Goal: Task Accomplishment & Management: Manage account settings

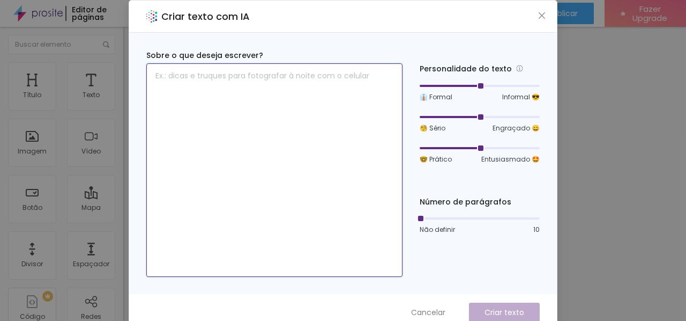
click at [251, 80] on textarea at bounding box center [274, 169] width 256 height 213
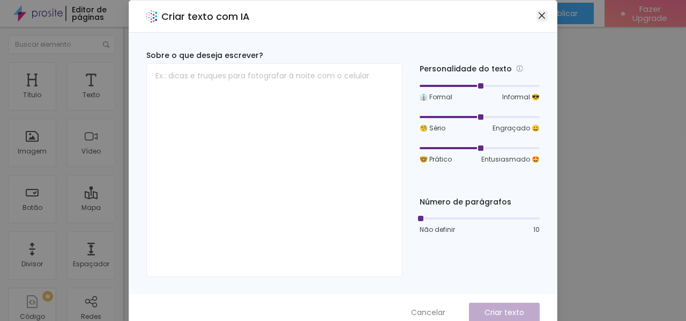
click at [541, 17] on icon "close" at bounding box center [542, 15] width 9 height 9
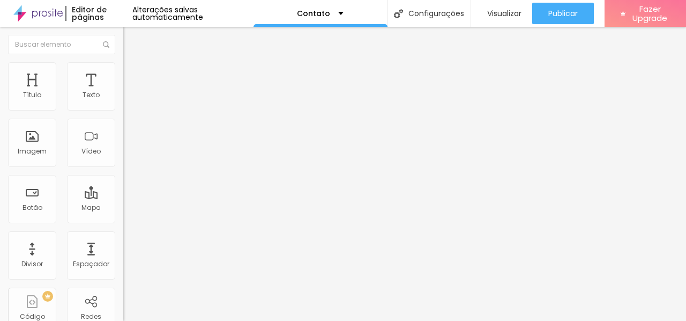
click at [123, 101] on input "Alboom Brasil" at bounding box center [187, 95] width 129 height 11
type input "R"
type input "Rua 17 jardim américa 1397"
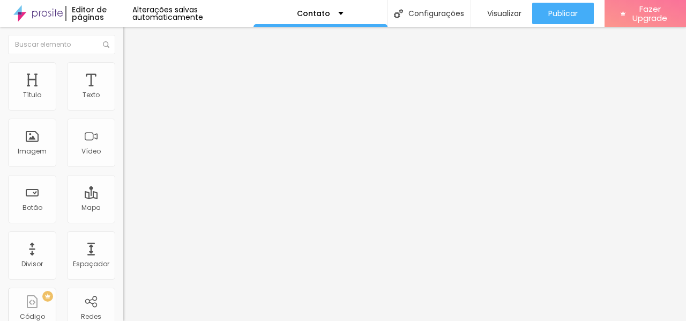
click at [123, 129] on div at bounding box center [184, 125] width 123 height 9
click at [123, 70] on li "Estilo" at bounding box center [184, 67] width 123 height 11
click at [123, 82] on li "Avançado" at bounding box center [184, 78] width 123 height 11
click at [123, 73] on li "Avançado" at bounding box center [184, 78] width 123 height 11
click at [123, 62] on li "Conteúdo" at bounding box center [184, 56] width 123 height 11
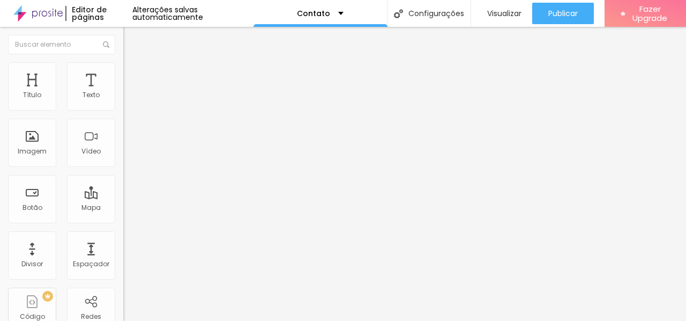
click at [123, 98] on span "Encaixotado" at bounding box center [144, 92] width 42 height 9
click at [123, 114] on span "Completo" at bounding box center [139, 109] width 33 height 9
click at [123, 104] on span "Encaixotado" at bounding box center [144, 99] width 42 height 9
click at [123, 114] on span "Completo" at bounding box center [139, 109] width 33 height 9
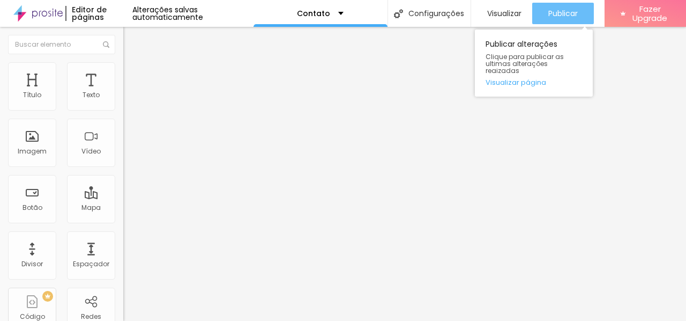
click at [548, 9] on span "Publicar" at bounding box center [562, 13] width 29 height 9
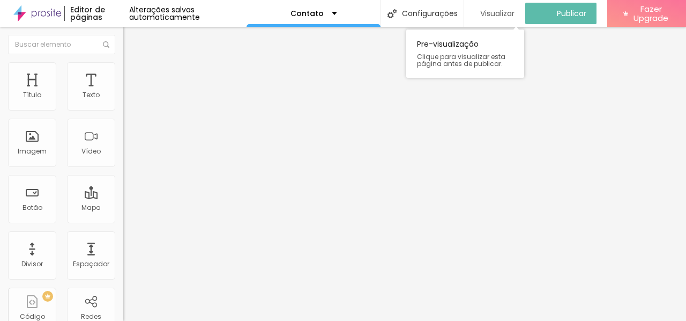
click at [508, 11] on span "Visualizar" at bounding box center [497, 13] width 34 height 9
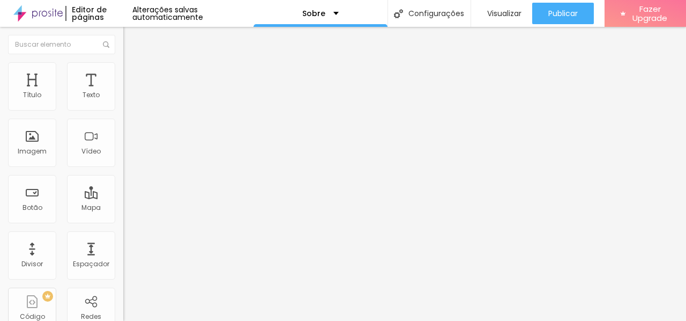
click at [123, 107] on img at bounding box center [127, 111] width 8 height 8
click at [123, 109] on div at bounding box center [184, 103] width 123 height 26
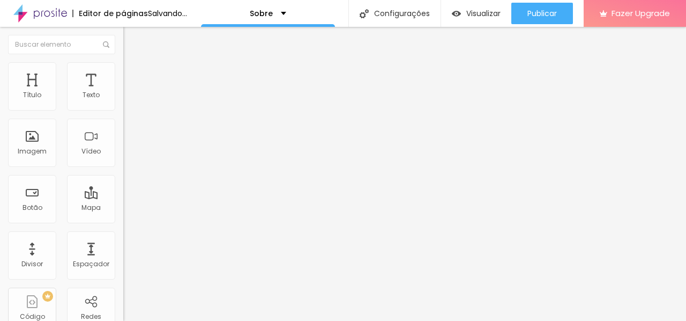
click at [123, 98] on img at bounding box center [127, 94] width 8 height 8
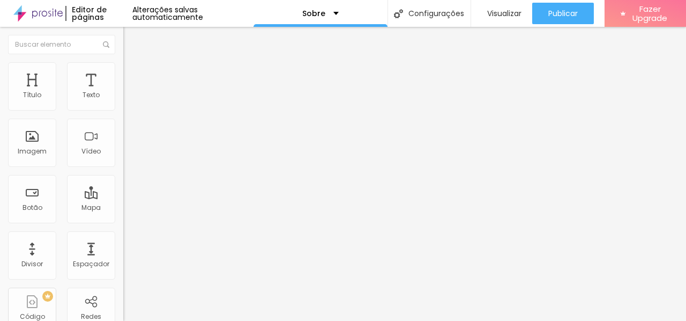
click at [123, 106] on img at bounding box center [127, 103] width 8 height 8
click at [123, 70] on li "Estilo" at bounding box center [184, 67] width 123 height 11
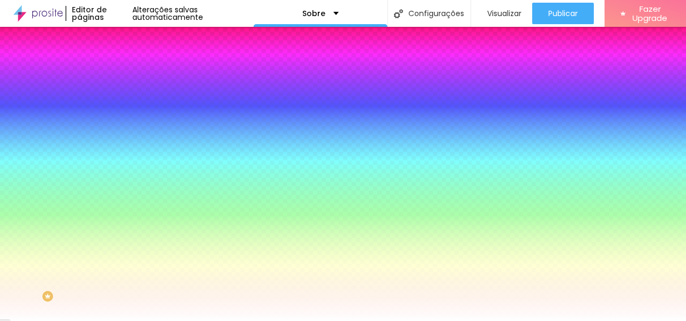
type input "21"
type input "35"
type input "50"
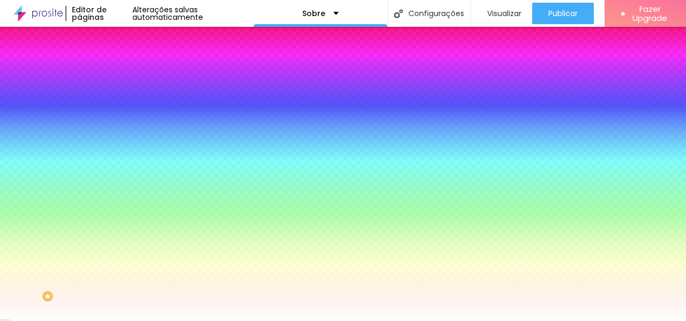
type input "50"
type input "71"
type input "88"
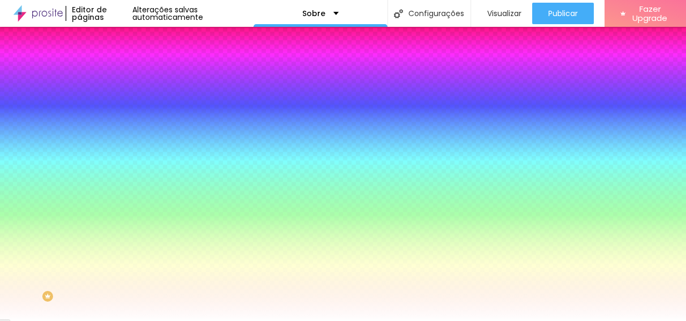
type input "109"
type input "129"
type input "146"
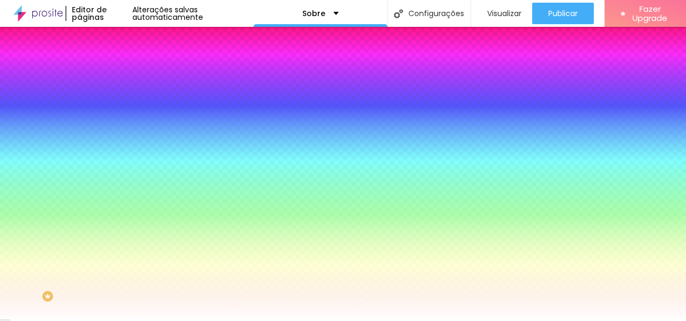
type input "146"
type input "170"
type input "187"
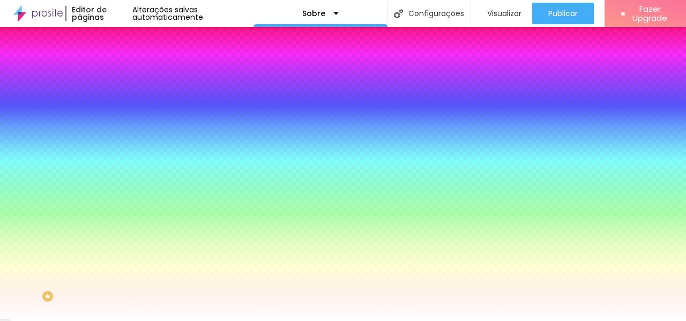
type input "199"
type input "200"
type input "194"
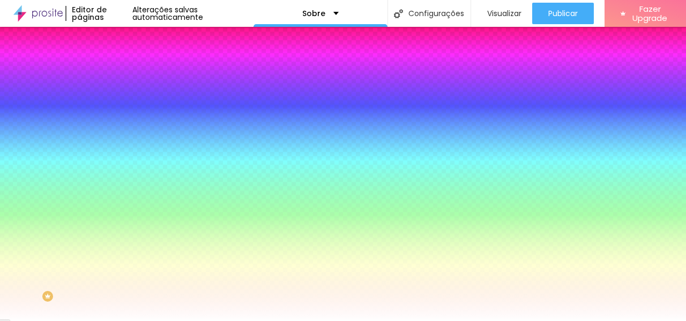
type input "194"
type input "162"
type input "140"
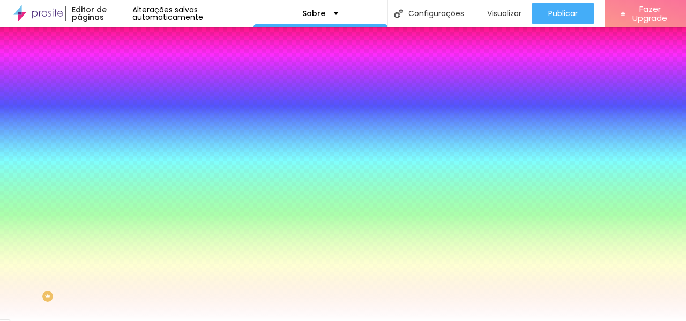
type input "115"
type input "95"
type input "77"
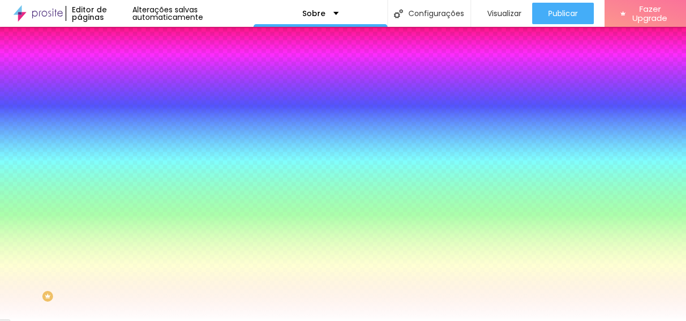
type input "77"
type input "63"
type input "50"
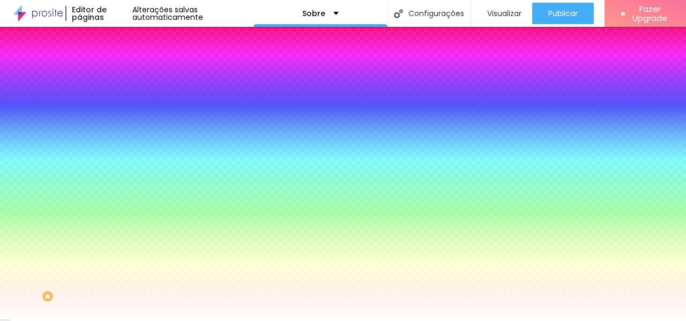
type input "31"
type input "14"
type input "2"
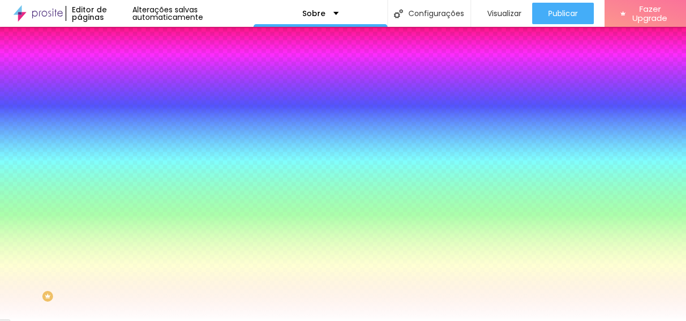
type input "2"
type input "0"
drag, startPoint x: 31, startPoint y: 130, endPoint x: 9, endPoint y: 134, distance: 22.3
click at [123, 237] on input "range" at bounding box center [157, 241] width 69 height 9
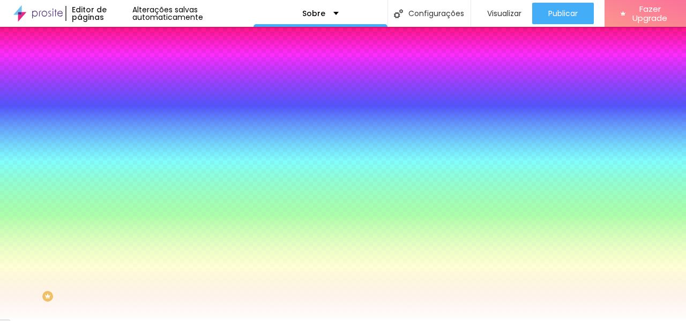
click at [133, 76] on span "Avançado" at bounding box center [150, 80] width 35 height 9
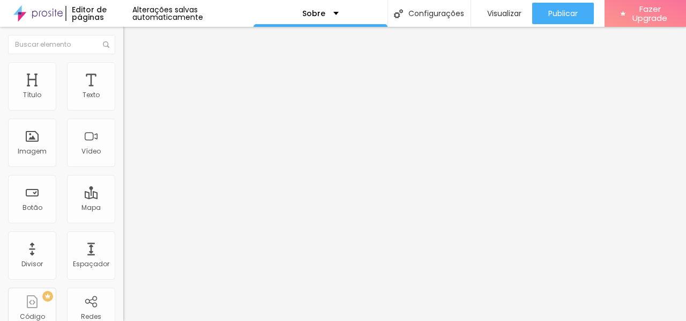
click at [123, 92] on span "Trocar imagem" at bounding box center [152, 87] width 58 height 9
click at [123, 108] on div "Facebook" at bounding box center [184, 158] width 123 height 148
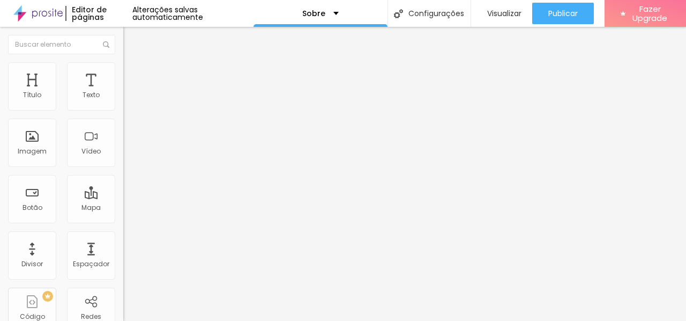
drag, startPoint x: 13, startPoint y: 108, endPoint x: 4, endPoint y: 111, distance: 9.7
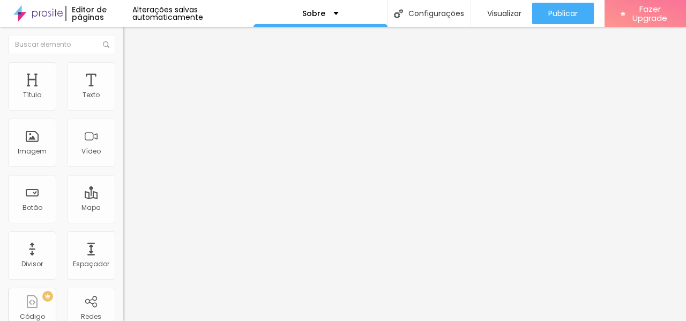
click at [123, 229] on div "Facebook" at bounding box center [184, 293] width 123 height 129
click at [123, 223] on img at bounding box center [127, 227] width 8 height 8
click at [123, 107] on div "Instagram" at bounding box center [184, 158] width 123 height 148
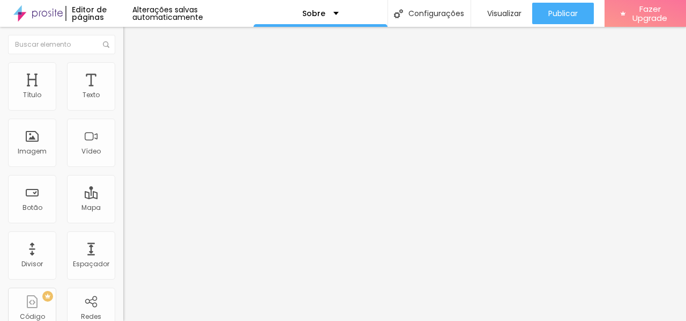
paste input "[DOMAIN_NAME][URL]"
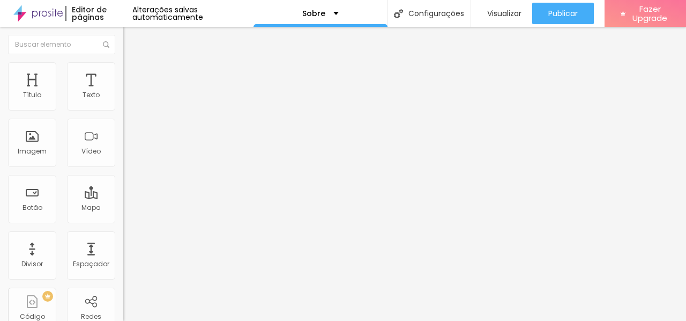
scroll to position [0, 160]
type input "[URL][DOMAIN_NAME]"
click at [123, 107] on img at bounding box center [184, 153] width 123 height 123
click at [123, 90] on div "Instagram Rede social Instagram Endereço URL [URL][DOMAIN_NAME] Abrir em uma no…" at bounding box center [184, 268] width 123 height 368
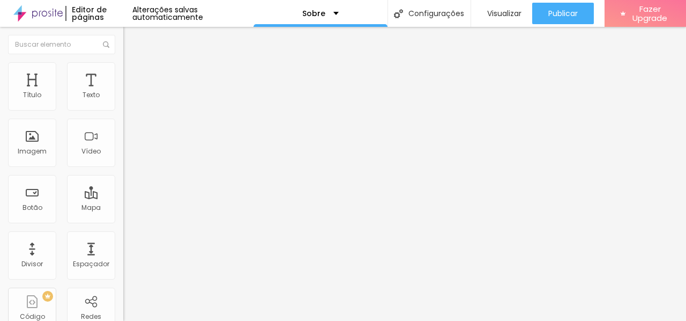
click at [123, 217] on div "Instagram" at bounding box center [184, 220] width 123 height 6
click at [506, 6] on div "Visualizar" at bounding box center [502, 13] width 40 height 21
click at [123, 97] on div "Instagram" at bounding box center [184, 158] width 123 height 148
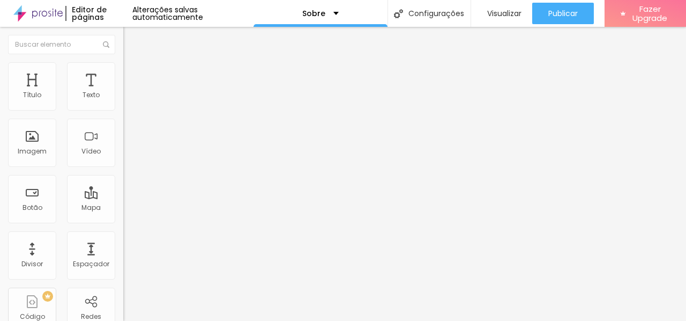
click at [123, 185] on div "Instagram Rede social Instagram Endereço URL [URL][DOMAIN_NAME] Abrir em uma no…" at bounding box center [184, 264] width 123 height 360
click at [123, 105] on div "Instagram" at bounding box center [184, 153] width 123 height 139
click at [123, 105] on div "Instagram" at bounding box center [184, 158] width 123 height 148
click at [123, 115] on div "Instagram Rede social Instagram Endereço URL [URL][DOMAIN_NAME] Abrir em uma no…" at bounding box center [184, 264] width 123 height 360
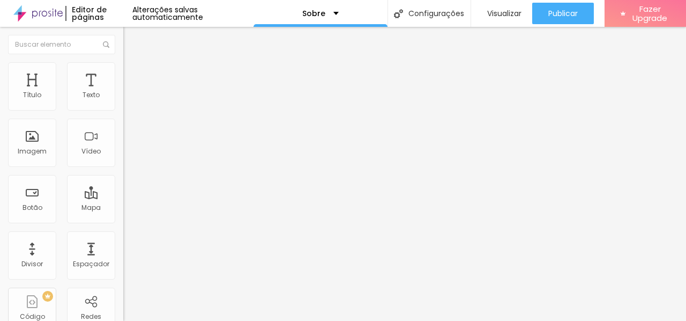
click at [123, 68] on img at bounding box center [128, 67] width 10 height 10
click at [123, 73] on li "Avançado" at bounding box center [184, 78] width 123 height 11
click at [123, 70] on ul "Conteúdo Estilo Avançado" at bounding box center [184, 67] width 123 height 32
click at [123, 62] on li "Estilo" at bounding box center [184, 67] width 123 height 11
type input "20"
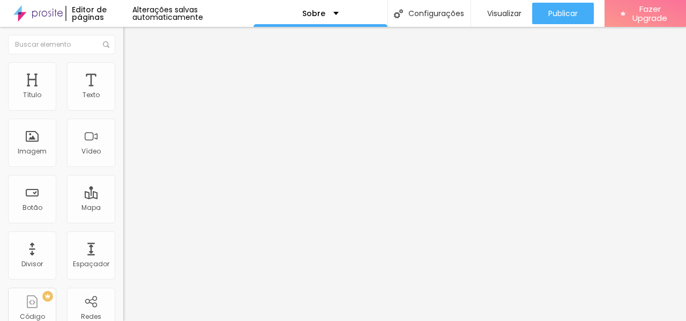
type input "20"
type input "21"
type input "22"
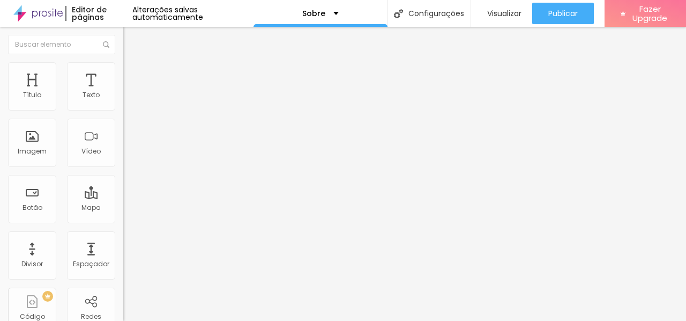
type input "23"
type input "24"
type input "25"
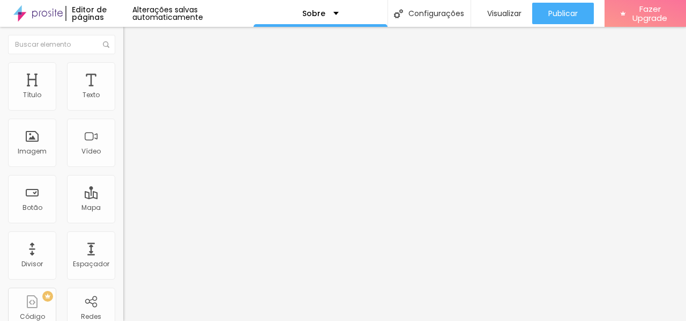
type input "25"
type input "26"
type input "27"
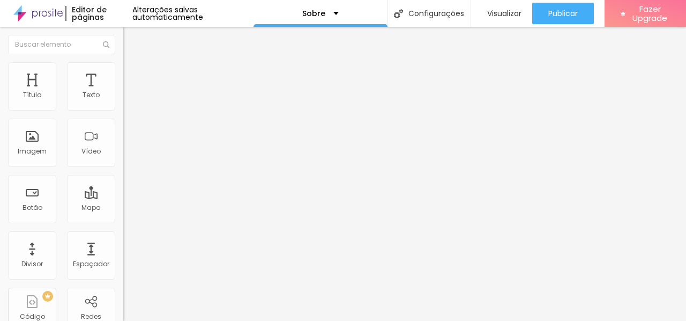
type input "28"
type input "29"
type input "30"
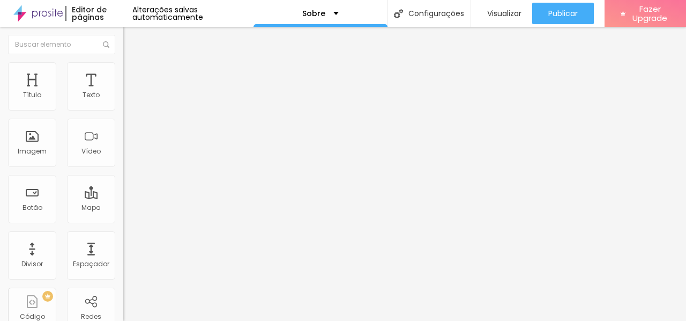
type input "30"
type input "31"
type input "32"
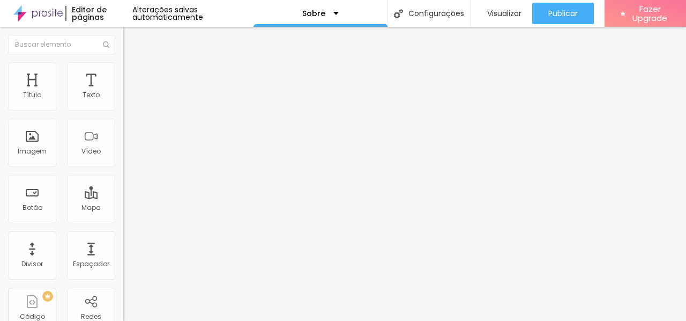
type input "33"
type input "34"
type input "35"
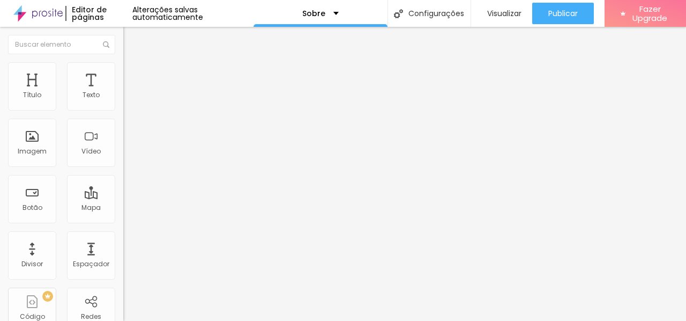
type input "35"
type input "36"
type input "37"
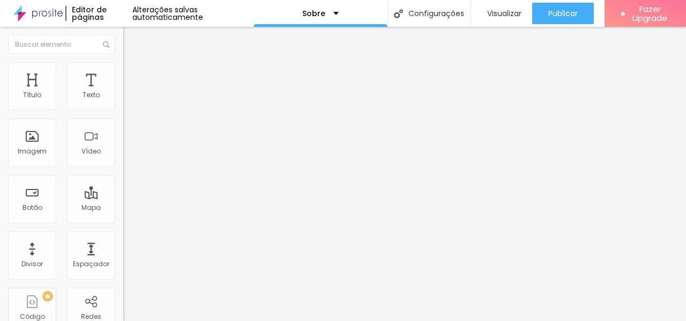
type input "38"
type input "39"
type input "40"
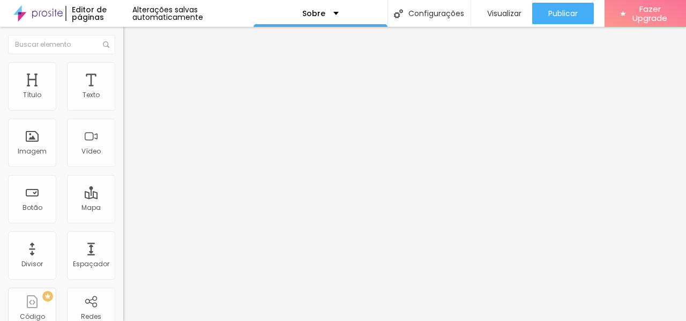
drag, startPoint x: 32, startPoint y: 114, endPoint x: 161, endPoint y: 116, distance: 128.7
type input "40"
click at [161, 110] on input "range" at bounding box center [157, 105] width 69 height 9
type input "13"
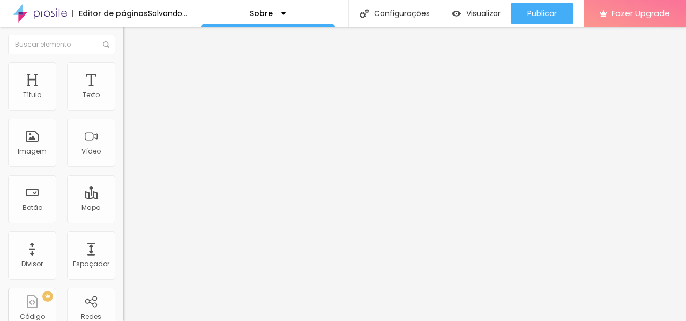
type input "14"
type input "15"
type input "16"
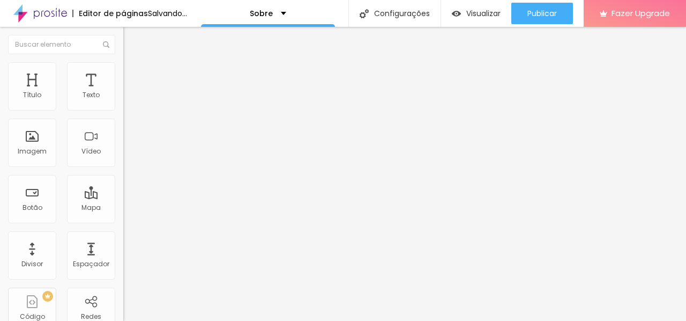
type input "16"
type input "17"
type input "19"
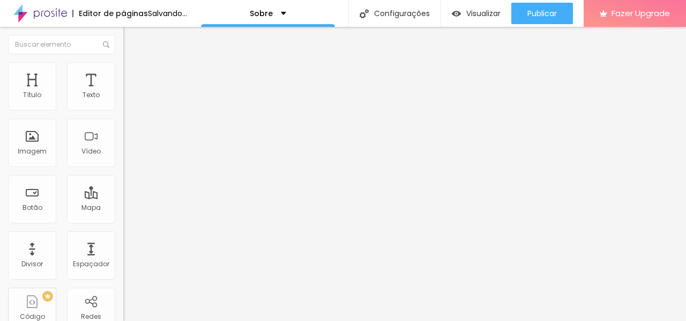
type input "21"
type input "22"
type input "24"
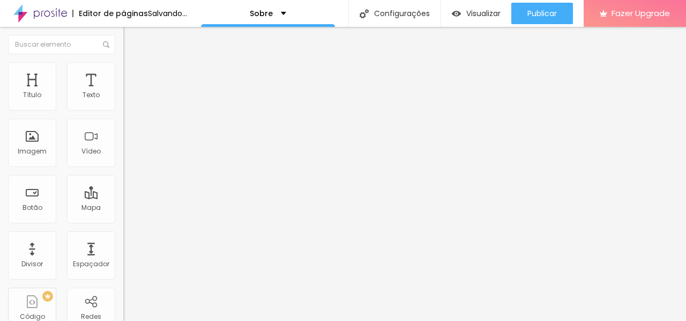
type input "24"
type input "25"
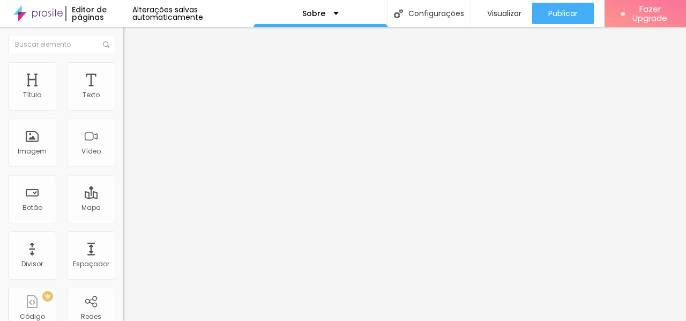
type input "23"
type input "20"
type input "18"
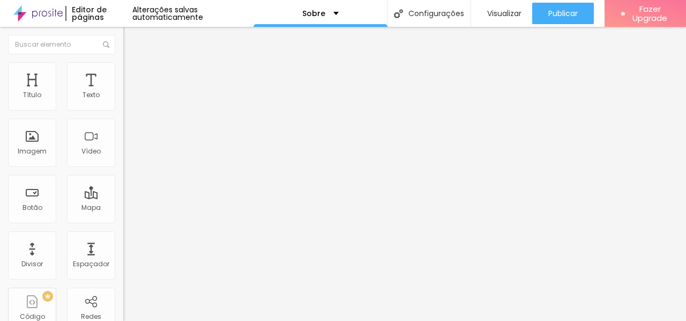
type input "18"
type input "16"
type input "15"
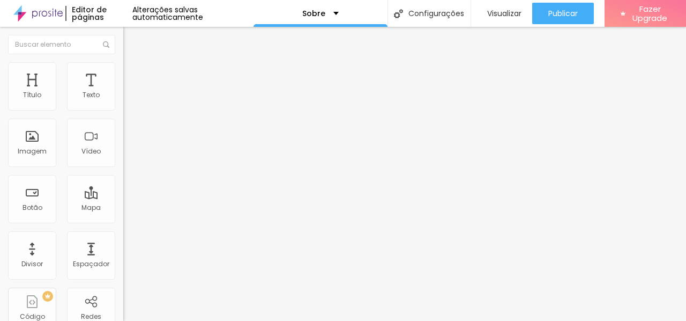
type input "14"
type input "13"
type input "12"
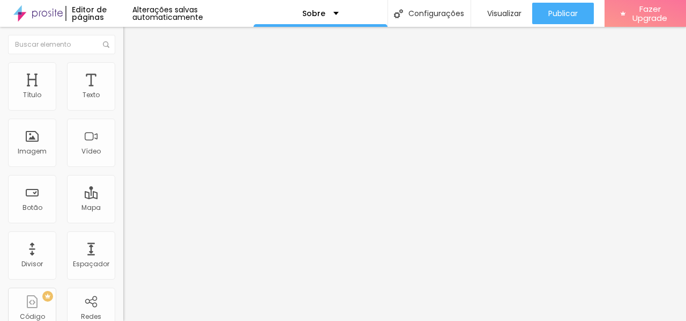
type input "12"
type input "10"
type input "9"
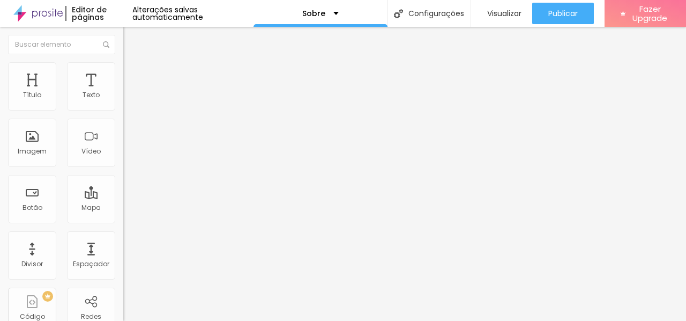
type input "8"
type input "7"
type input "5"
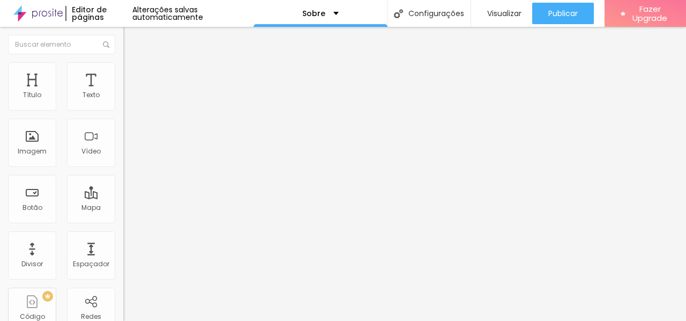
type input "5"
type input "6"
type input "8"
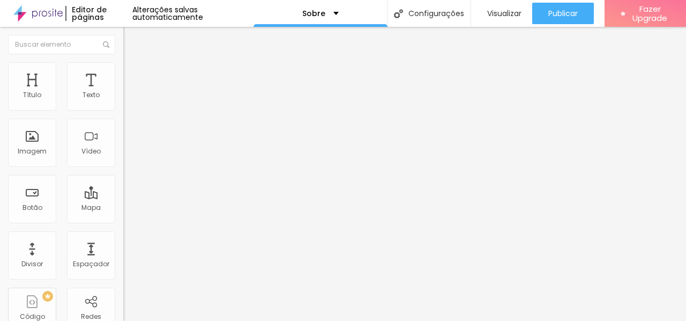
type input "11"
type input "14"
type input "17"
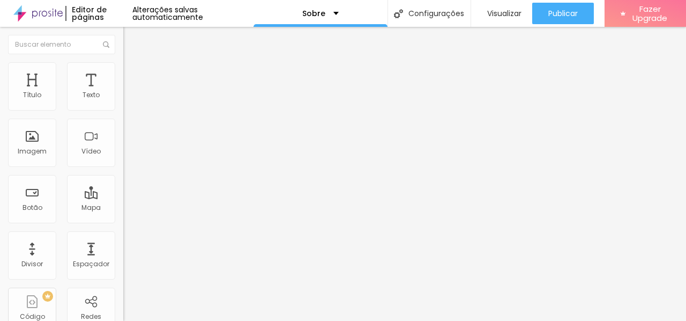
type input "17"
type input "18"
type input "20"
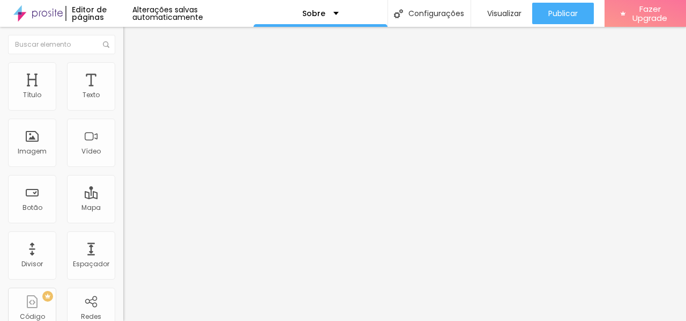
type input "21"
type input "22"
type input "23"
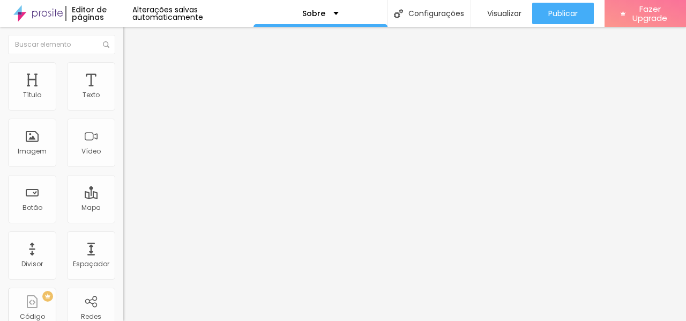
type input "23"
type input "24"
type input "25"
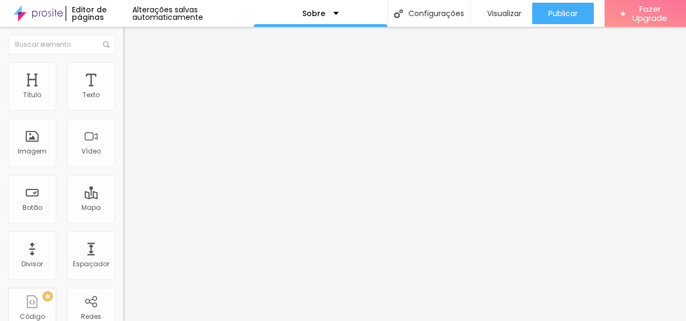
type input "24"
type input "23"
type input "22"
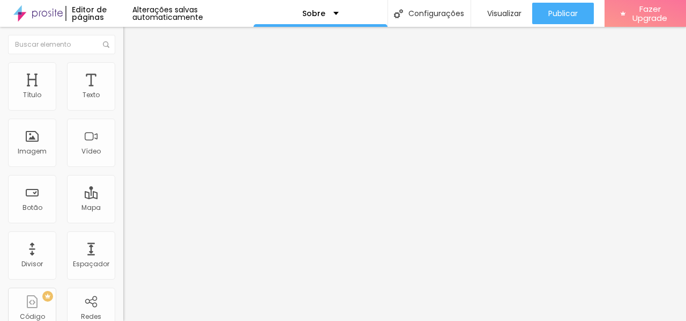
type input "22"
type input "21"
type input "20"
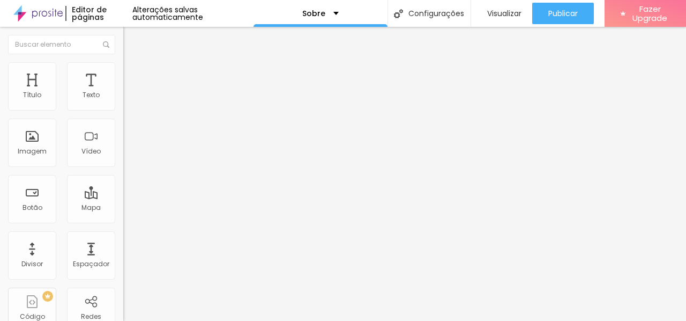
type input "19"
type input "18"
type input "17"
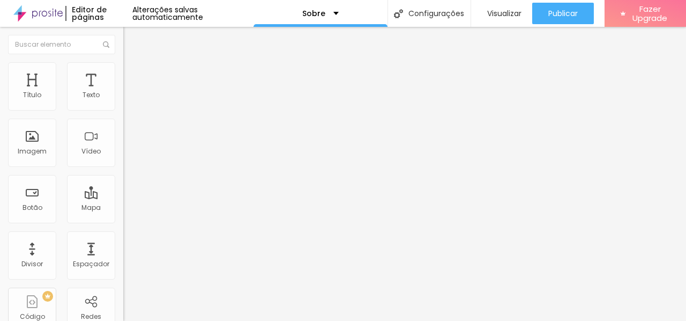
type input "17"
type input "16"
type input "15"
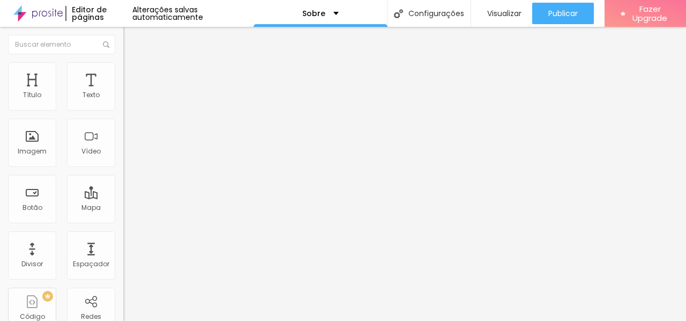
type input "14"
type input "13"
type input "12"
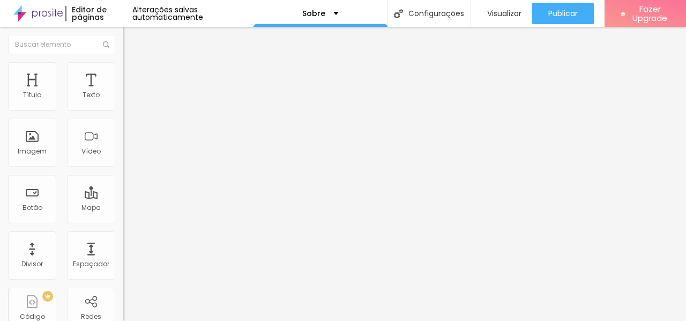
type input "12"
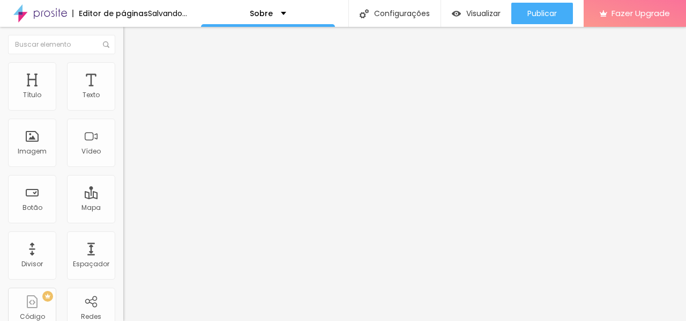
type input "11"
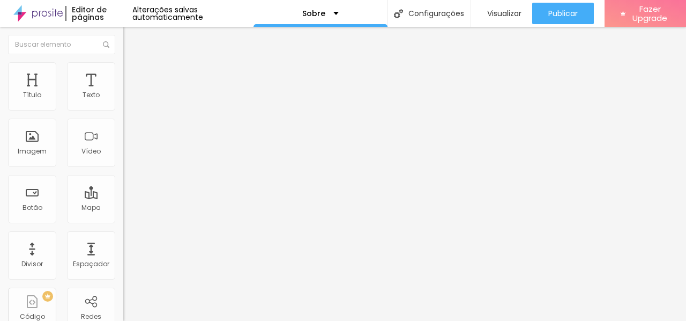
drag, startPoint x: 51, startPoint y: 142, endPoint x: 43, endPoint y: 133, distance: 12.1
type input "11"
click at [123, 133] on input "range" at bounding box center [157, 133] width 69 height 9
type input "11"
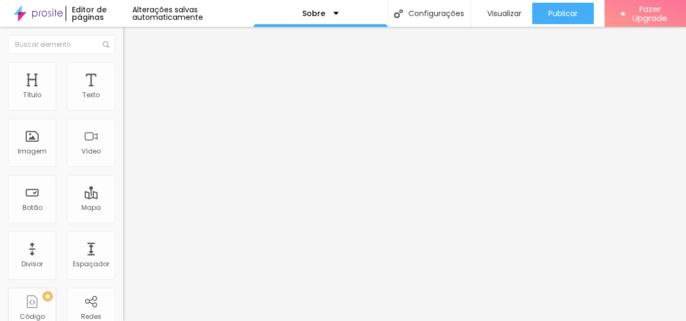
type input "12"
type input "13"
type input "15"
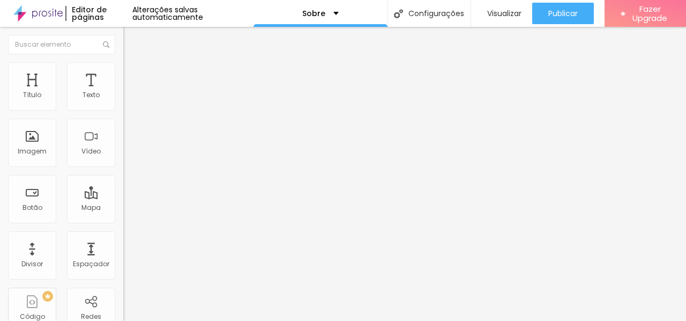
type input "15"
type input "18"
type input "22"
drag, startPoint x: 44, startPoint y: 204, endPoint x: 444, endPoint y: 219, distance: 400.6
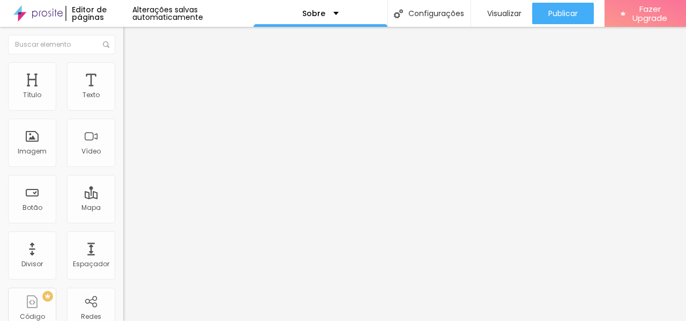
click at [192, 192] on input "range" at bounding box center [157, 187] width 69 height 9
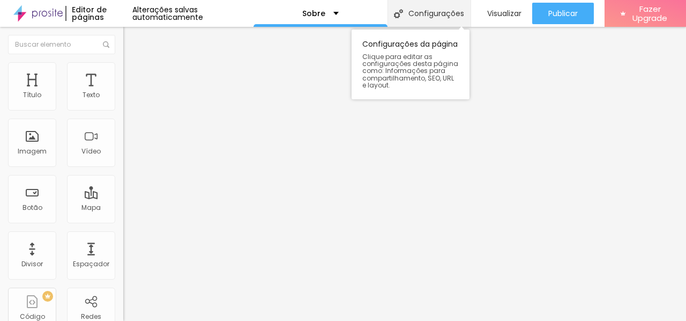
click at [436, 19] on div "Configurações" at bounding box center [429, 13] width 83 height 27
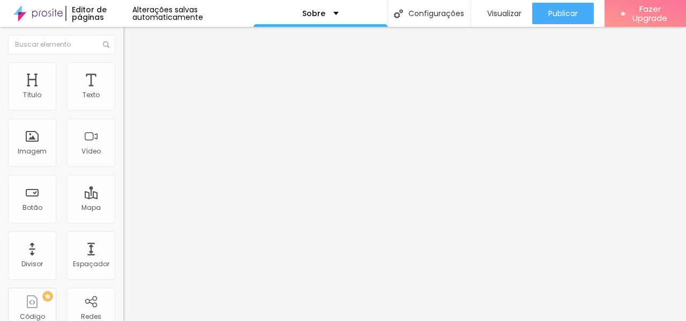
drag, startPoint x: 390, startPoint y: 168, endPoint x: 274, endPoint y: 153, distance: 117.3
drag, startPoint x: 424, startPoint y: 214, endPoint x: 310, endPoint y: 207, distance: 114.4
paste textarea "Click_artfotografia"
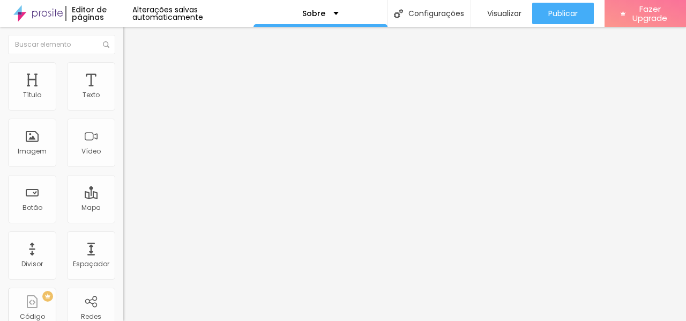
drag, startPoint x: 414, startPoint y: 108, endPoint x: 275, endPoint y: 102, distance: 138.9
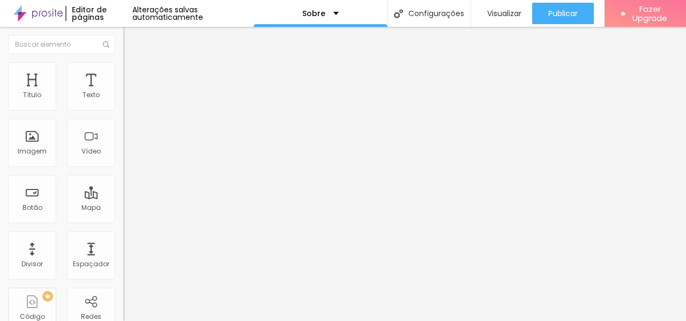
paste input "Click_artfotografia"
drag, startPoint x: 446, startPoint y: 155, endPoint x: 306, endPoint y: 153, distance: 140.4
paste textarea "Click_artfotografia"
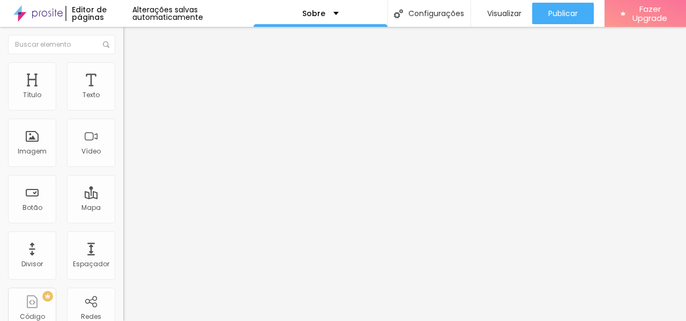
drag, startPoint x: 61, startPoint y: 129, endPoint x: 74, endPoint y: 131, distance: 13.7
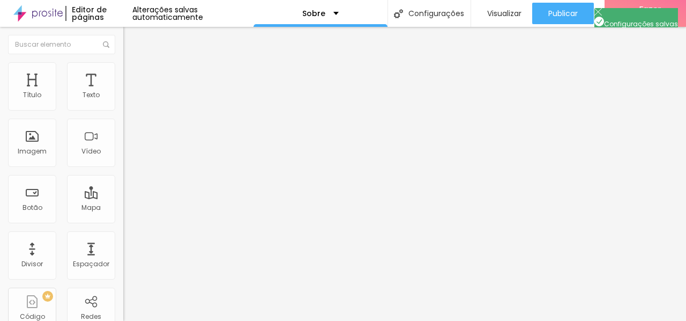
scroll to position [0, 0]
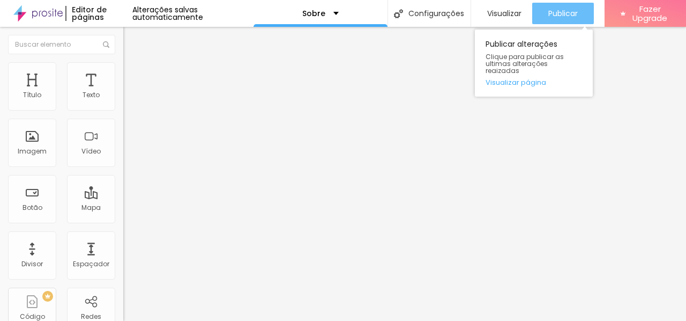
click at [568, 9] on span "Publicar" at bounding box center [562, 13] width 29 height 9
